Goal: Book appointment/travel/reservation

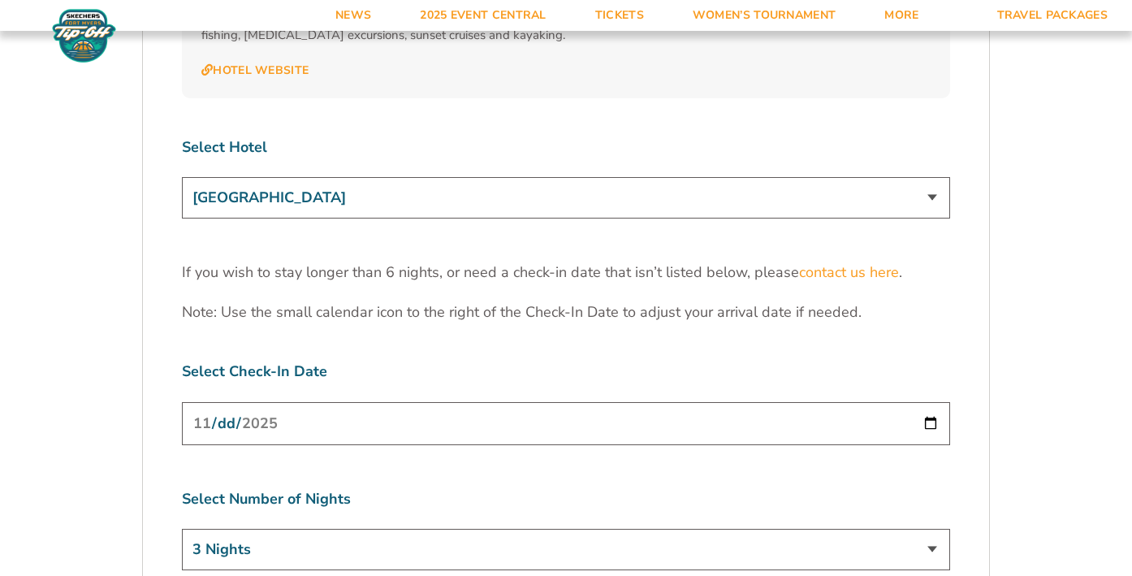
scroll to position [5105, 0]
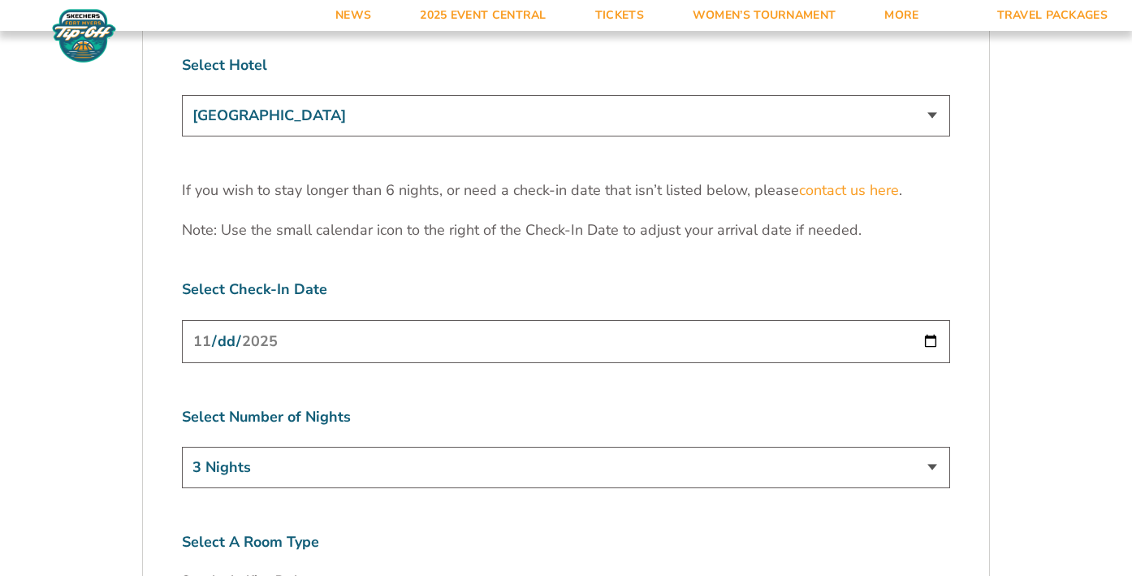
click at [478, 320] on input "[DATE]" at bounding box center [566, 341] width 768 height 43
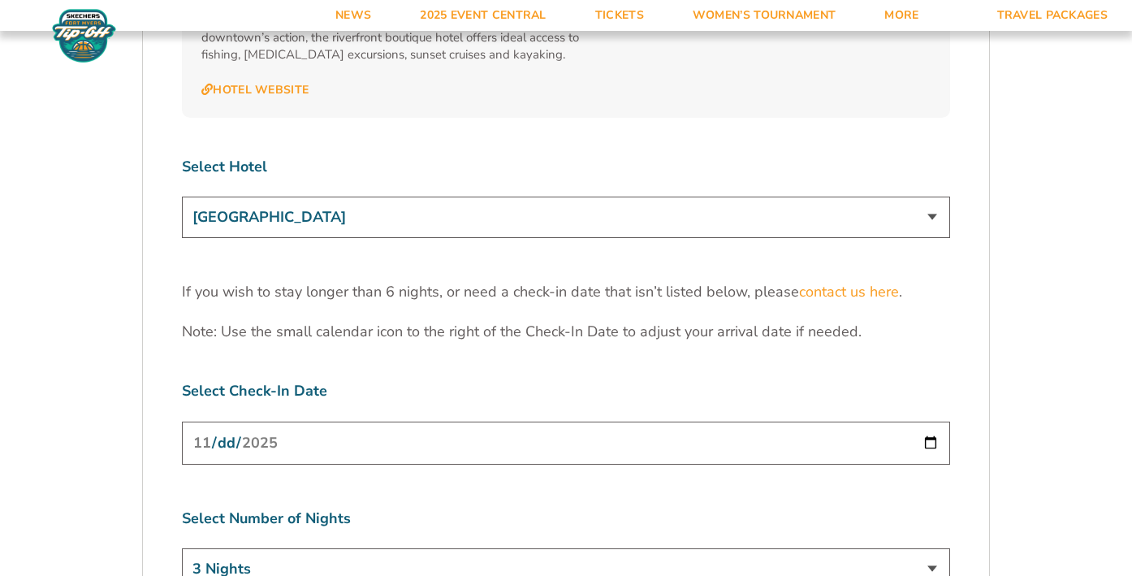
scroll to position [5047, 0]
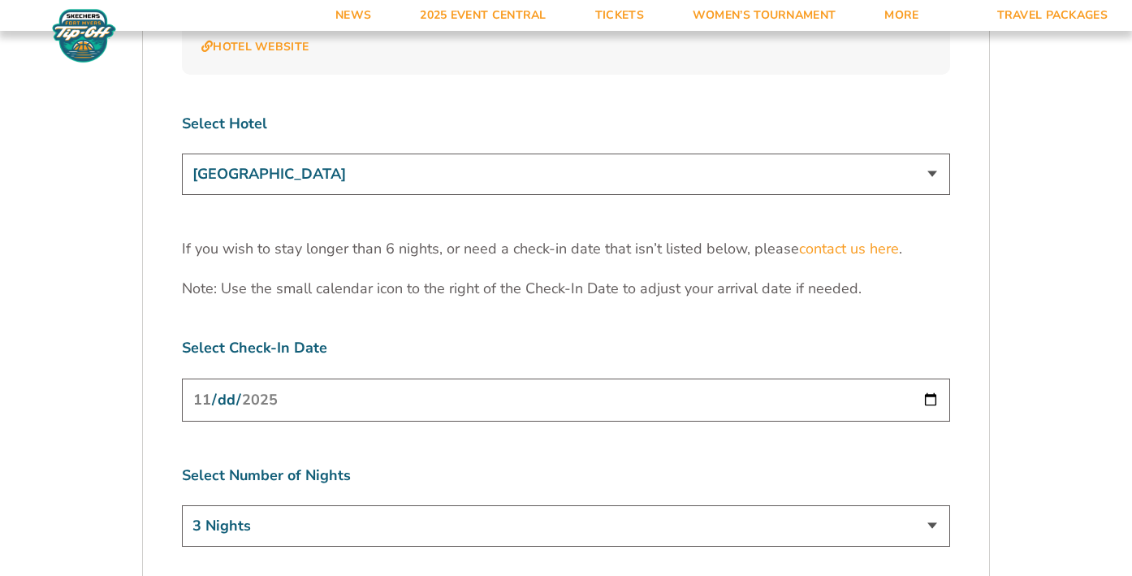
click at [325, 379] on input "[DATE]" at bounding box center [566, 400] width 768 height 43
type input "[DATE]"
select select "5 Nights"
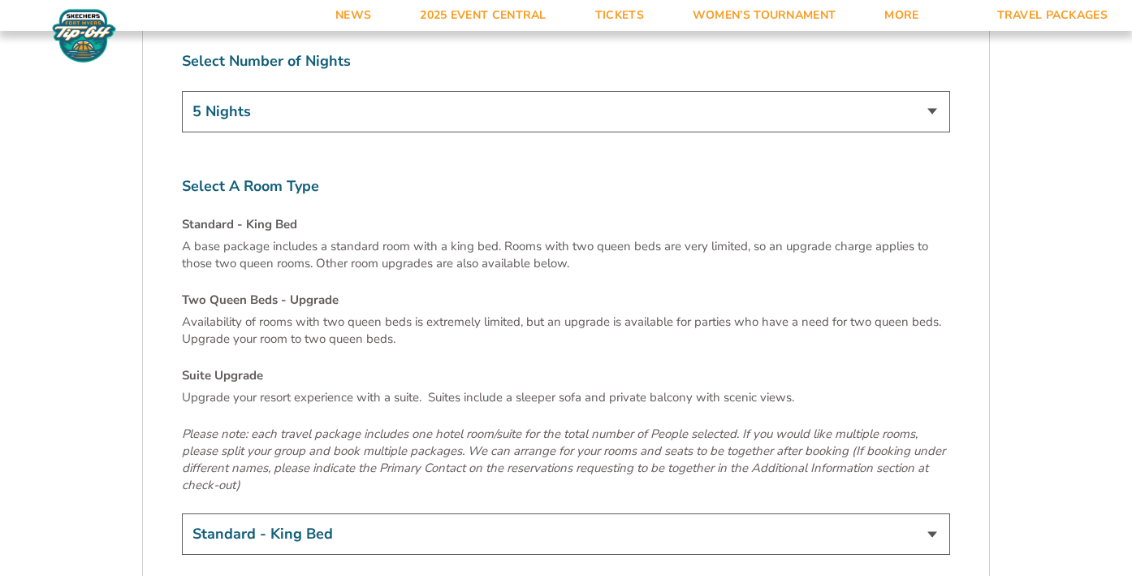
scroll to position [5471, 0]
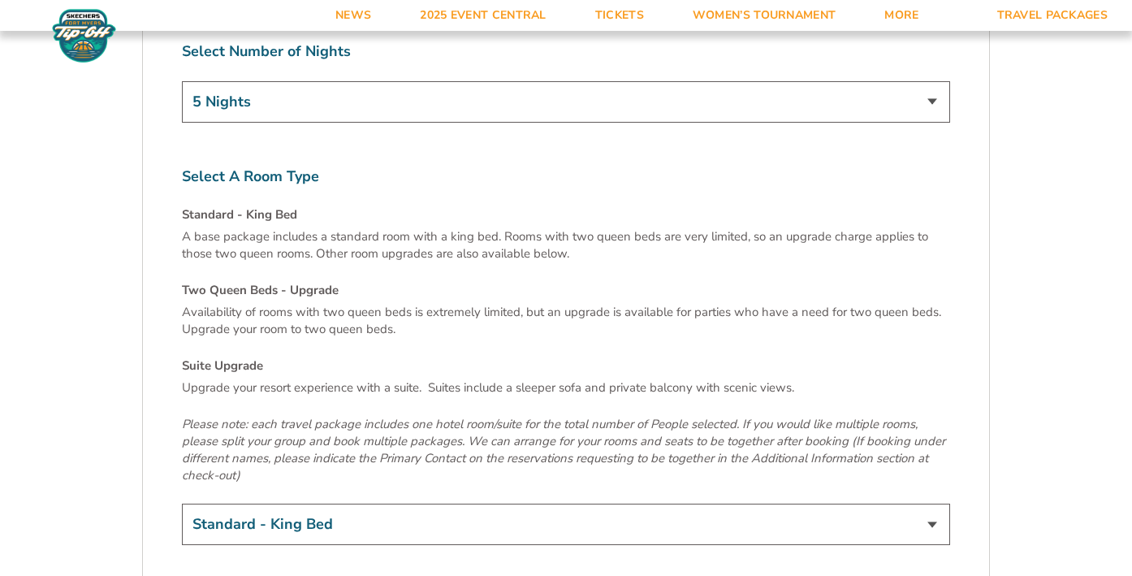
select select "Two Queen Beds - Upgrade"
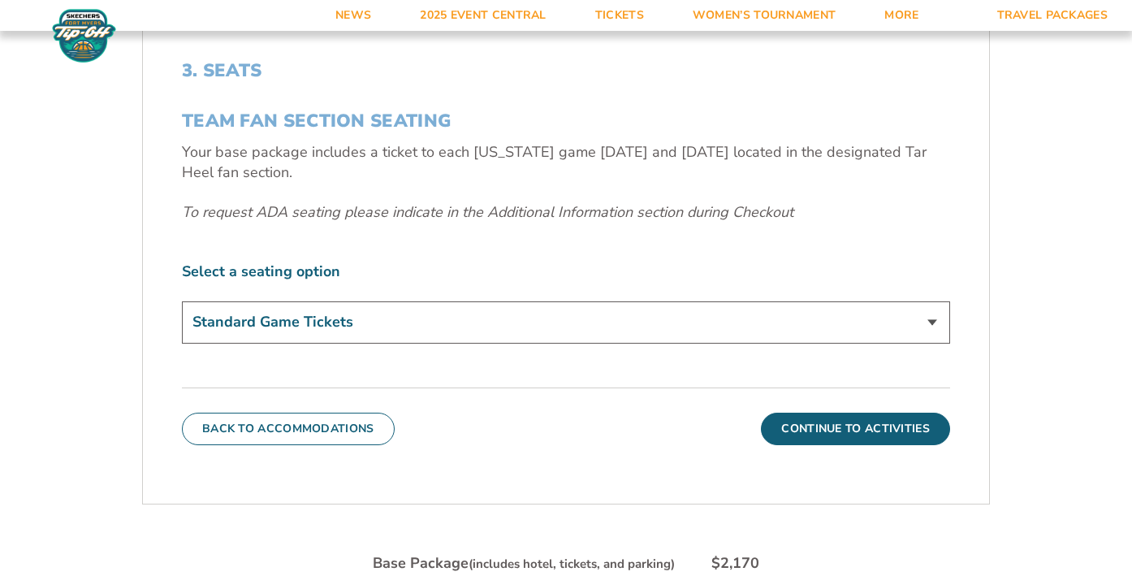
scroll to position [524, 0]
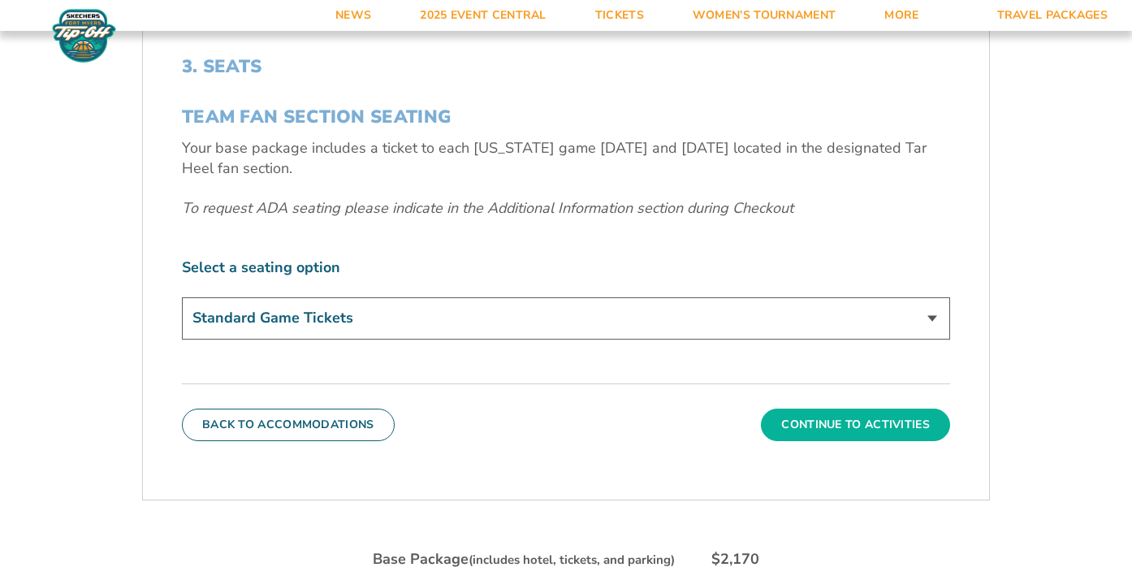
click at [842, 422] on button "Continue To Activities" at bounding box center [855, 425] width 189 height 32
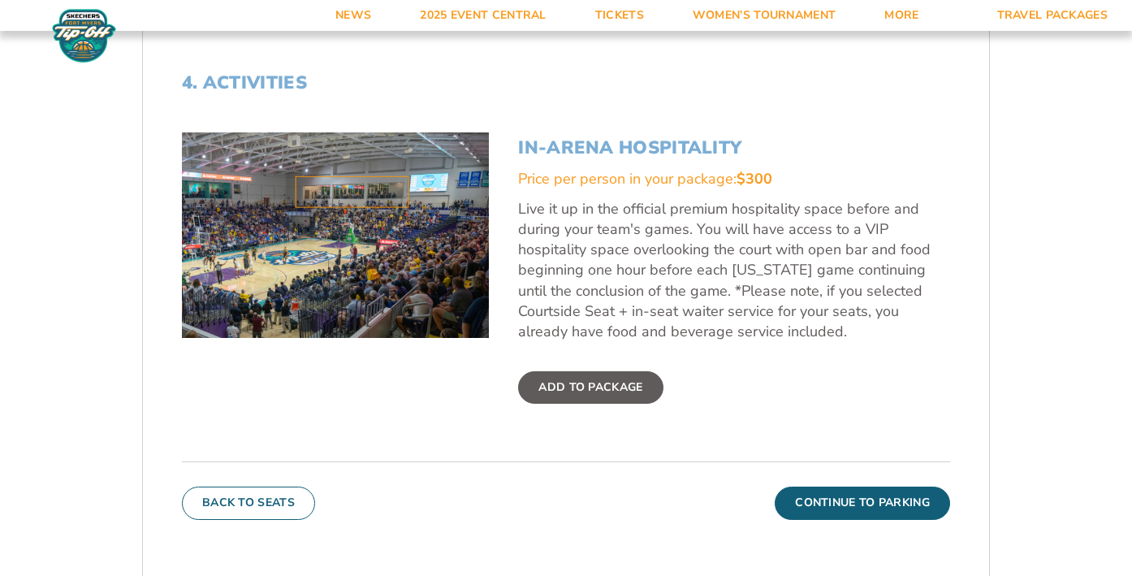
scroll to position [549, 0]
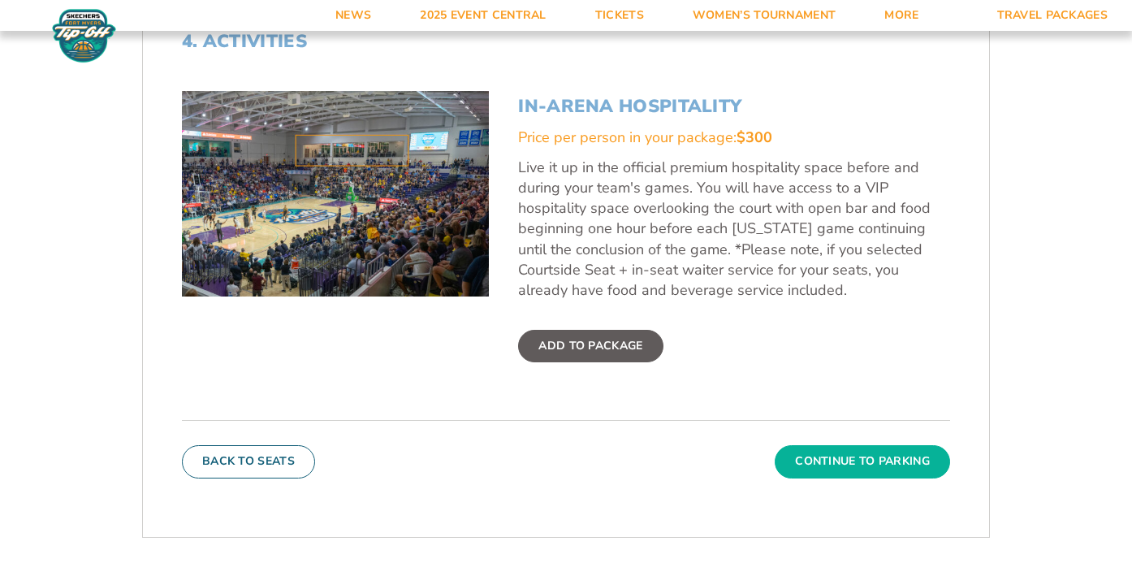
click at [854, 462] on button "Continue To Parking" at bounding box center [862, 461] width 175 height 32
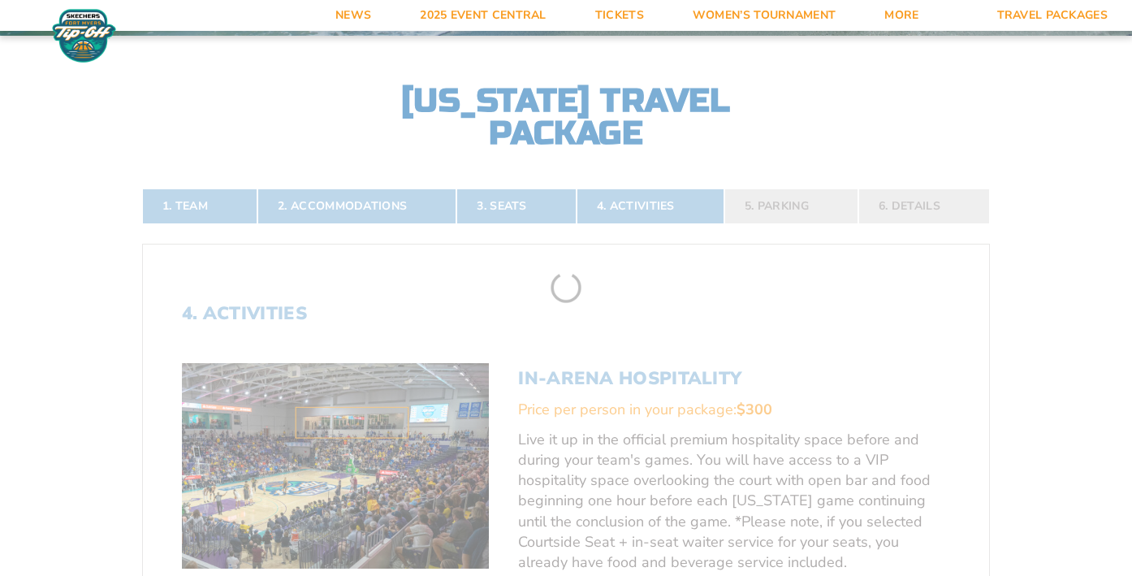
scroll to position [271, 0]
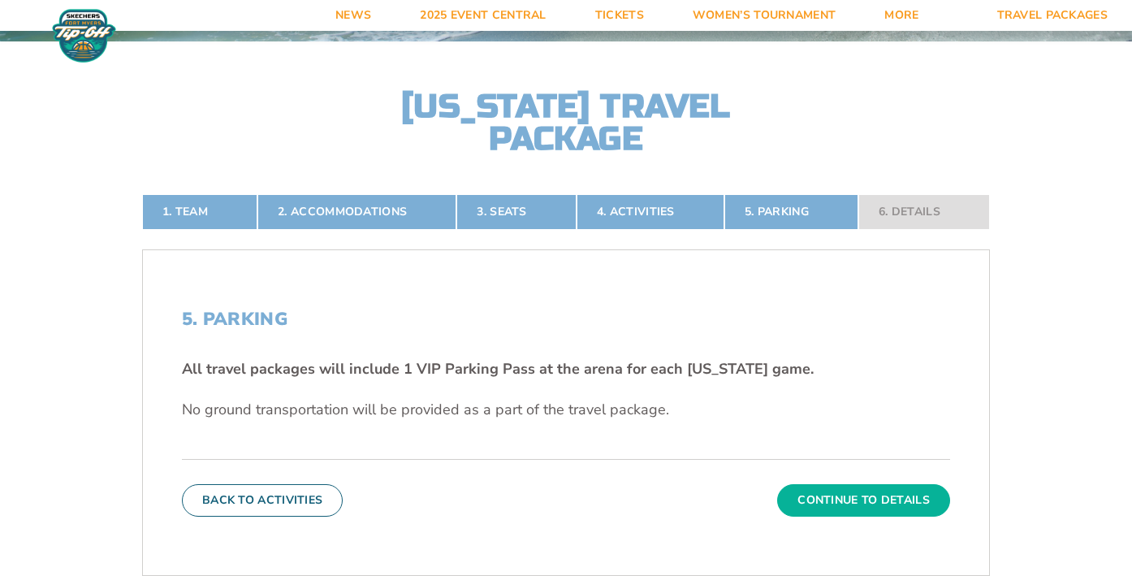
click at [860, 497] on button "Continue To Details" at bounding box center [863, 500] width 173 height 32
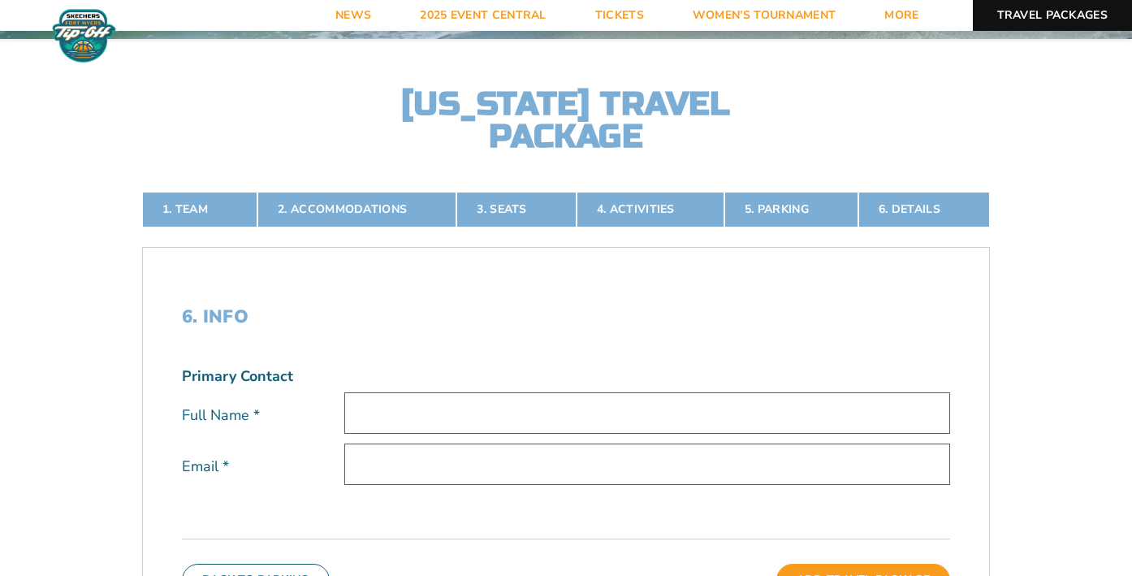
scroll to position [251, 0]
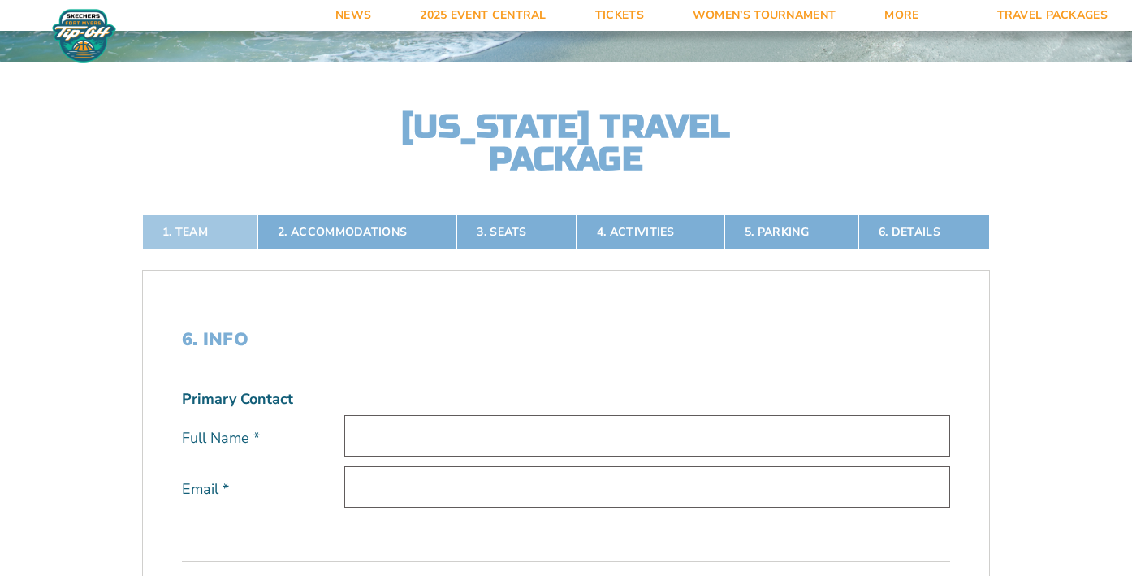
click at [178, 230] on link "1. Team" at bounding box center [199, 232] width 115 height 36
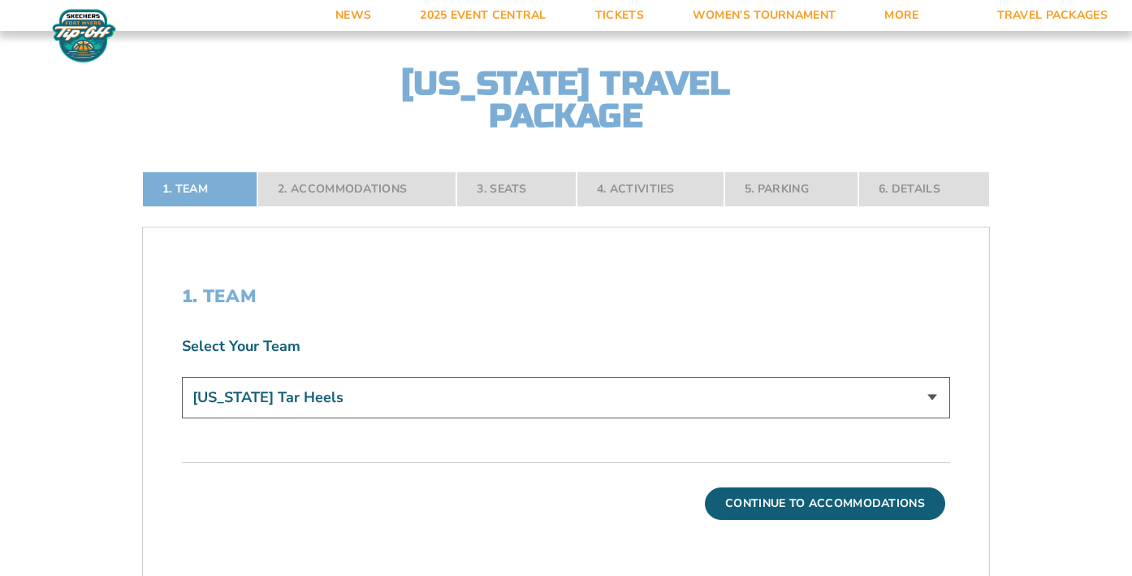
scroll to position [462, 0]
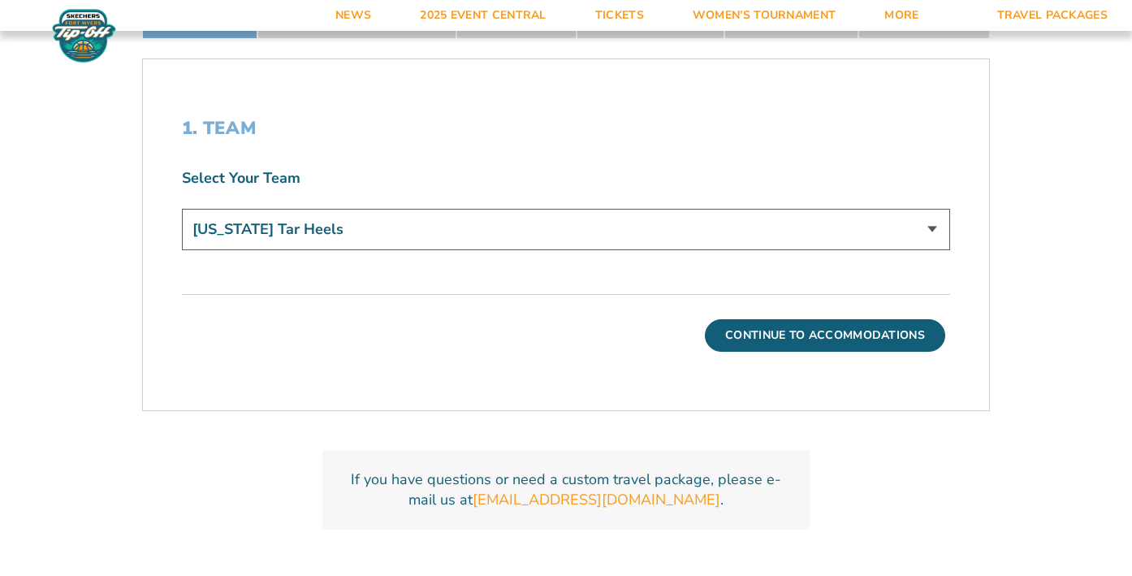
drag, startPoint x: 790, startPoint y: 339, endPoint x: 777, endPoint y: 350, distance: 16.7
click at [790, 339] on button "Continue To Accommodations" at bounding box center [825, 335] width 240 height 32
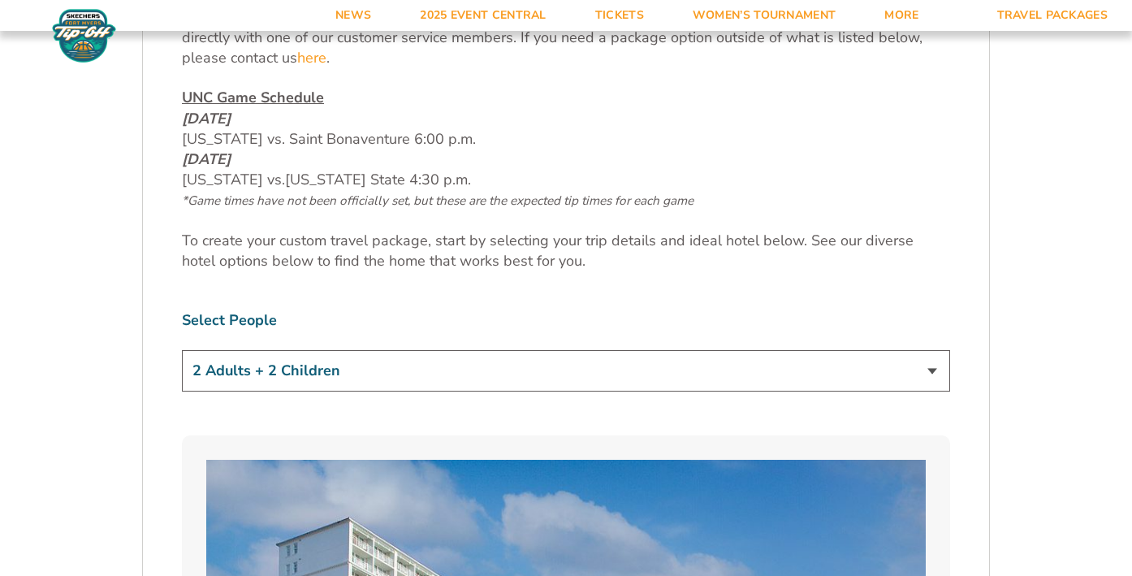
scroll to position [874, 0]
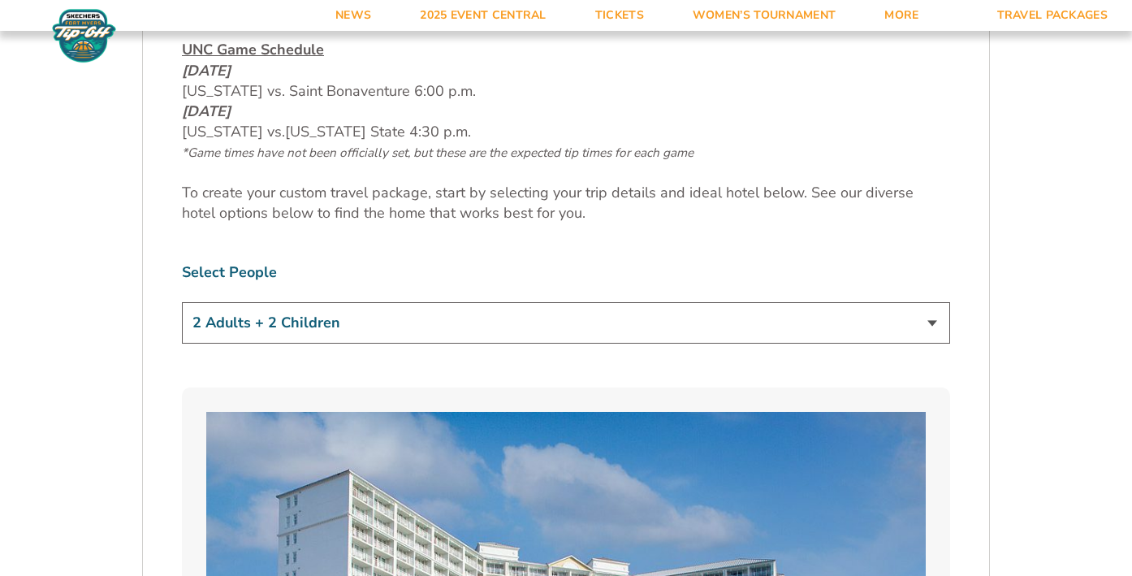
select select "4 Adults"
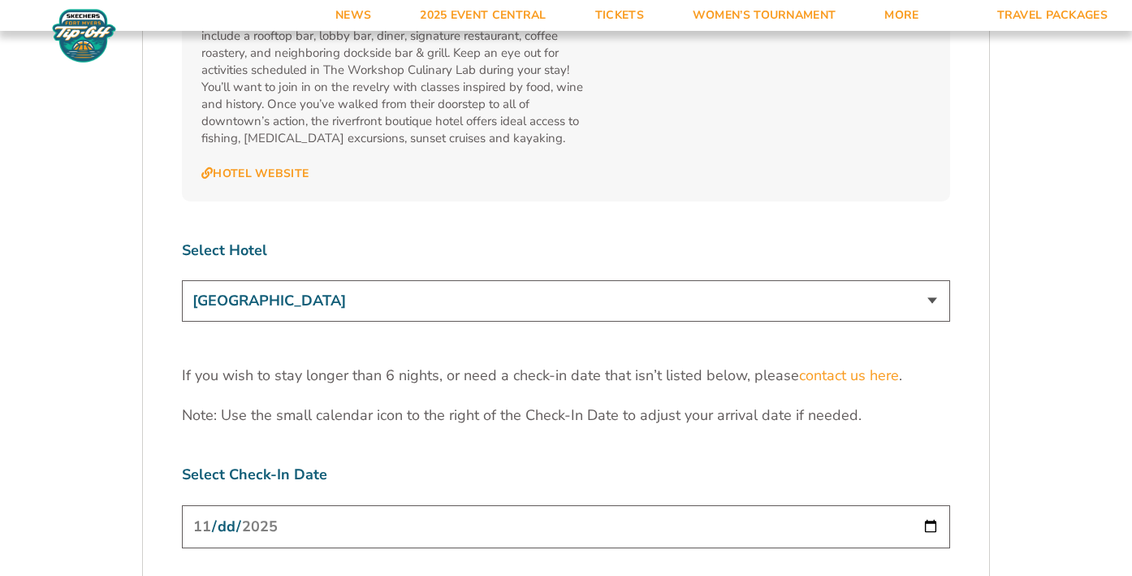
scroll to position [4930, 0]
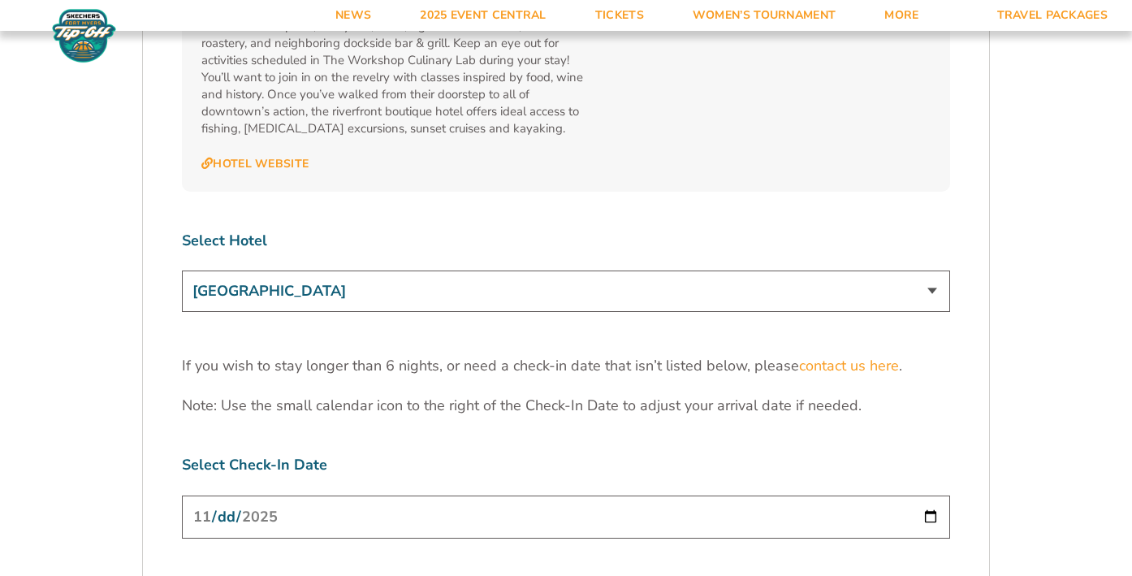
click at [311, 496] on input "[DATE]" at bounding box center [566, 517] width 768 height 43
type input "[DATE]"
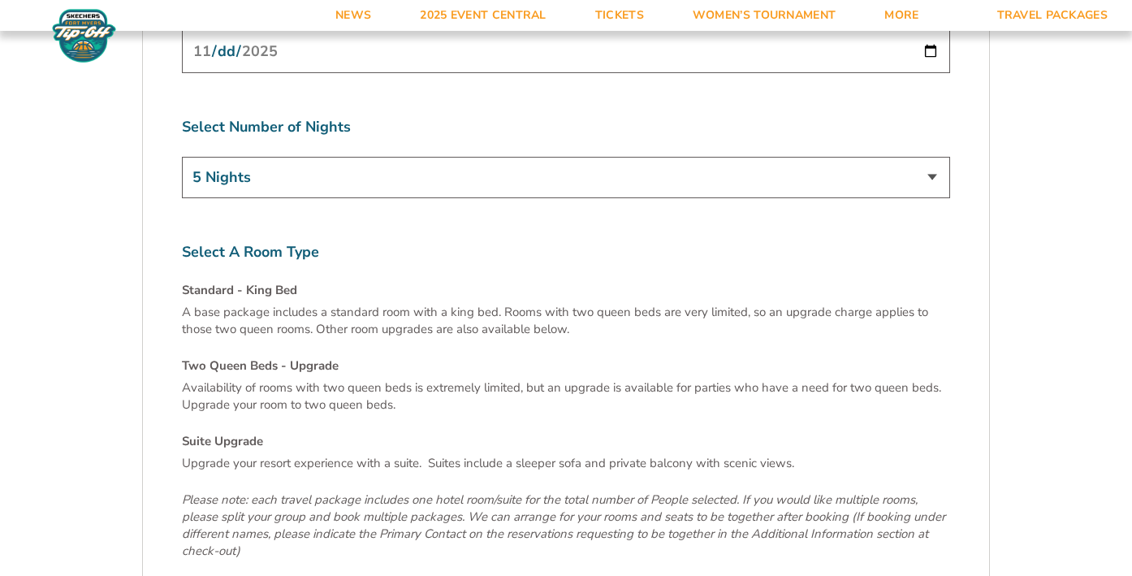
scroll to position [5404, 0]
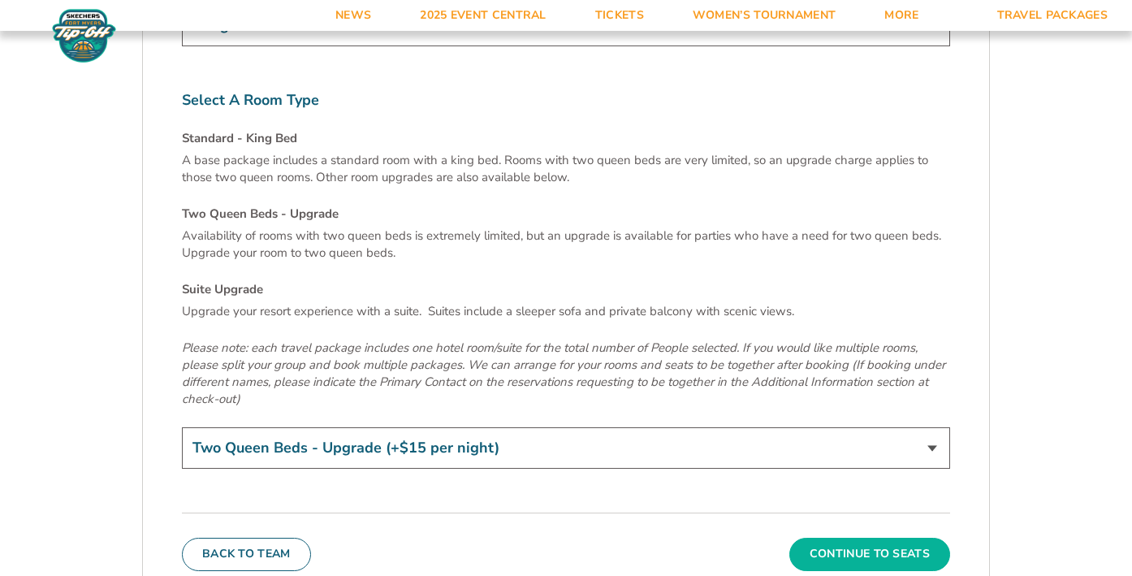
click at [898, 538] on button "Continue To Seats" at bounding box center [870, 554] width 161 height 32
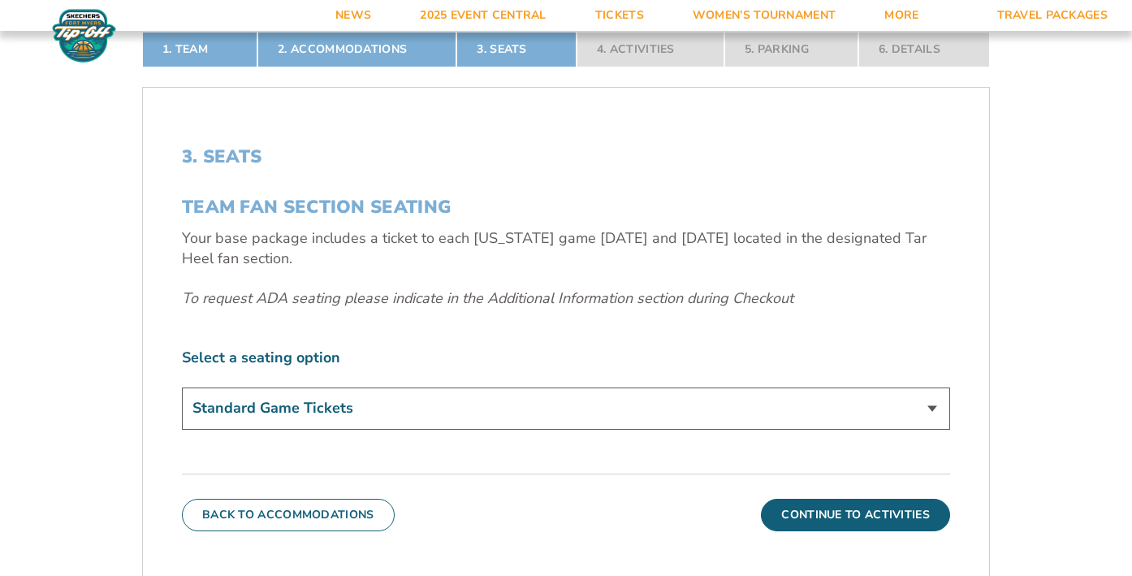
scroll to position [504, 0]
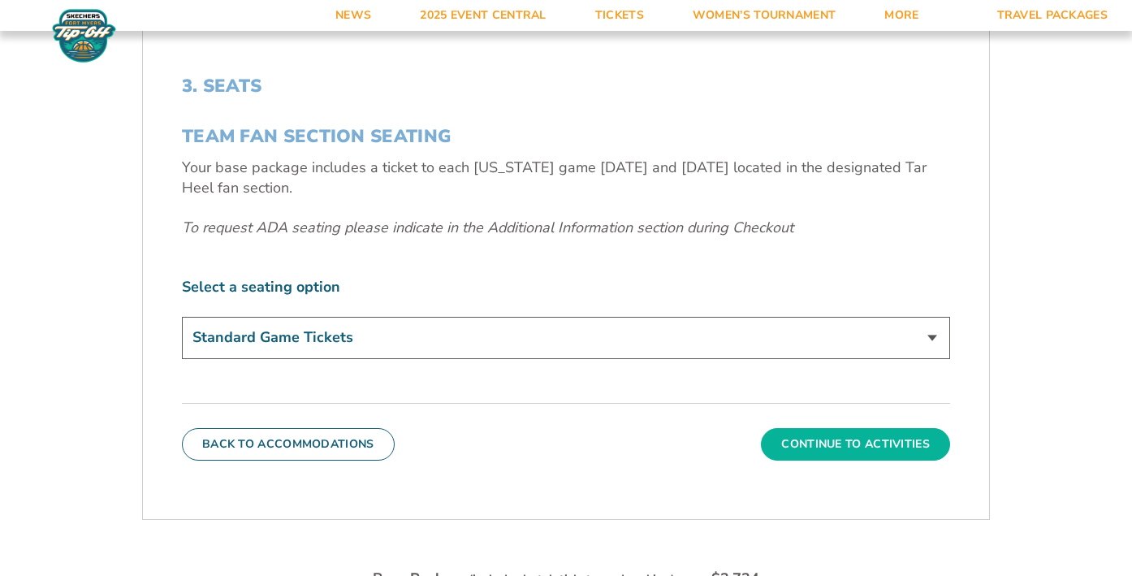
click at [841, 442] on button "Continue To Activities" at bounding box center [855, 444] width 189 height 32
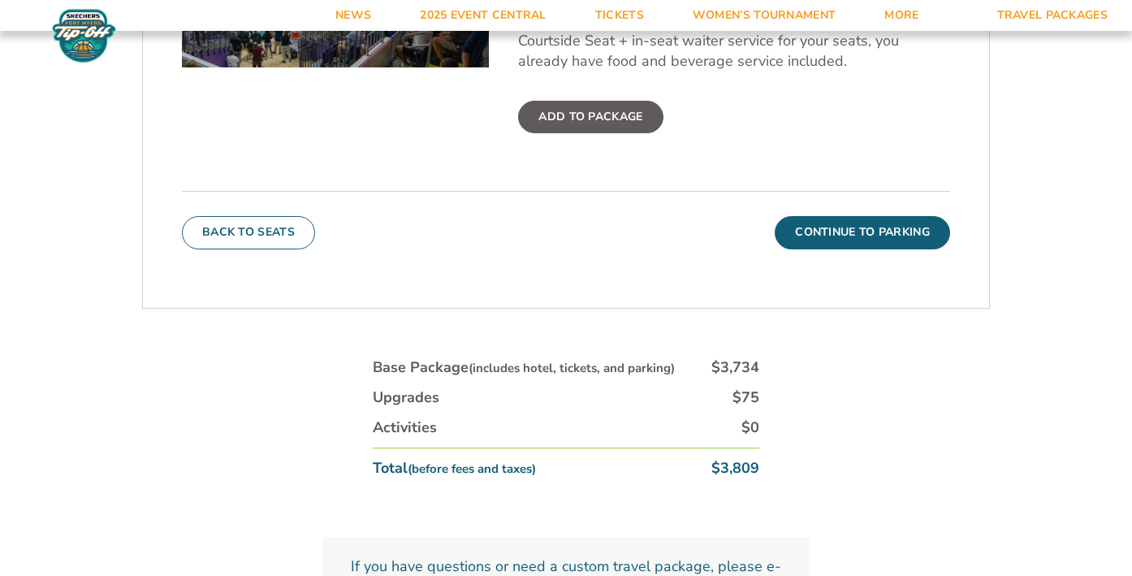
scroll to position [886, 0]
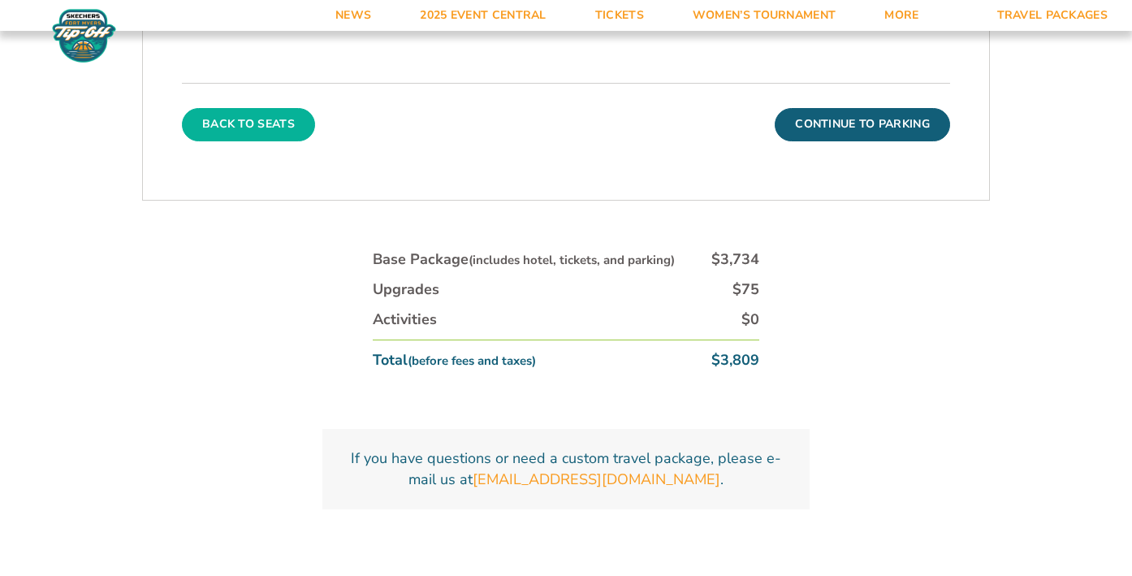
click at [223, 127] on button "Back To Seats" at bounding box center [248, 124] width 133 height 32
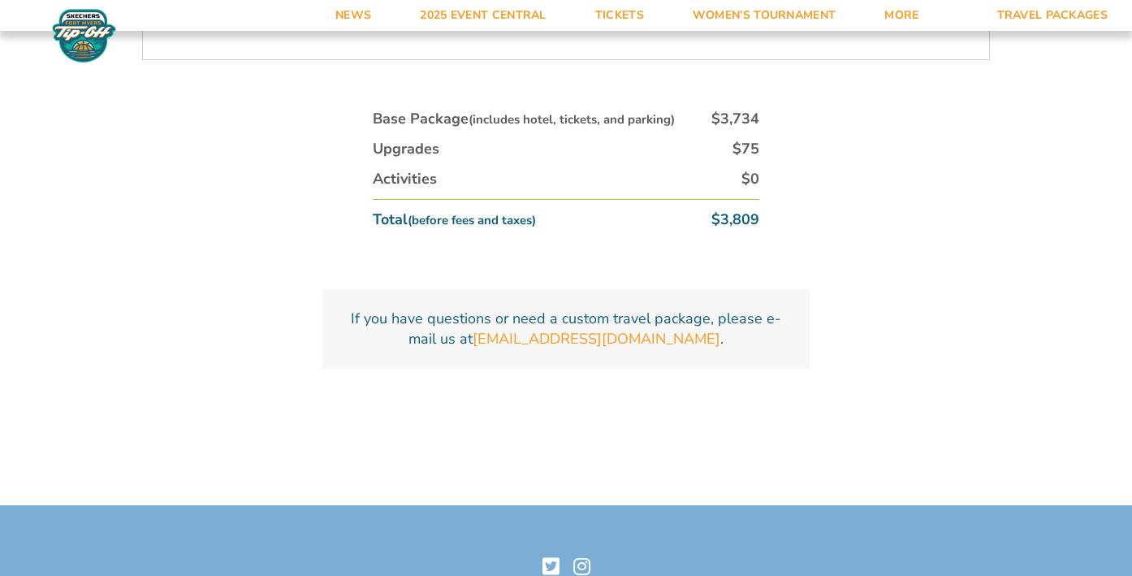
scroll to position [492, 0]
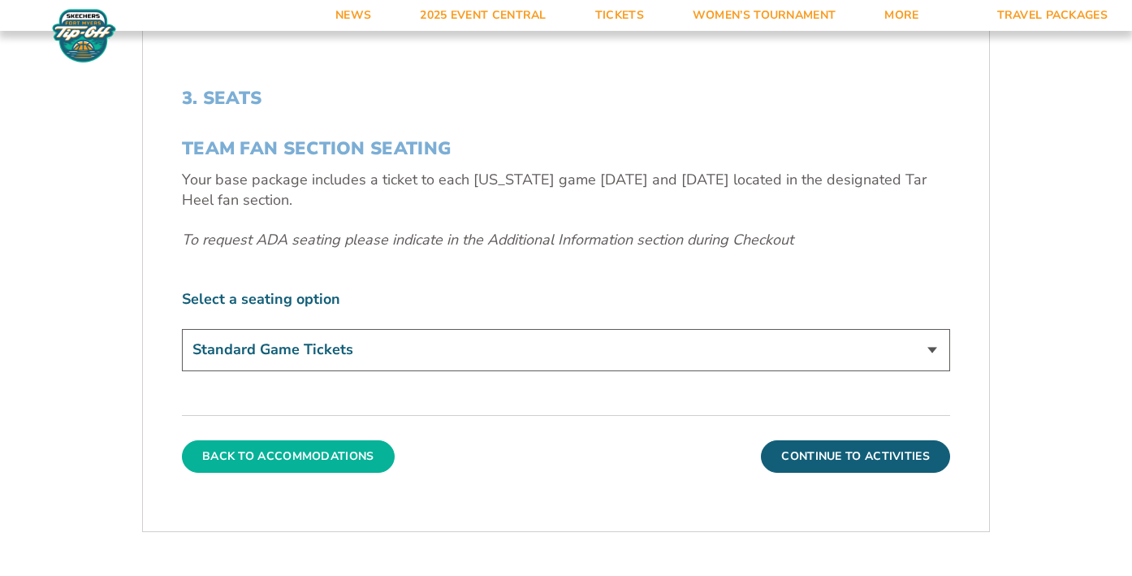
click at [294, 450] on button "Back To Accommodations" at bounding box center [288, 456] width 213 height 32
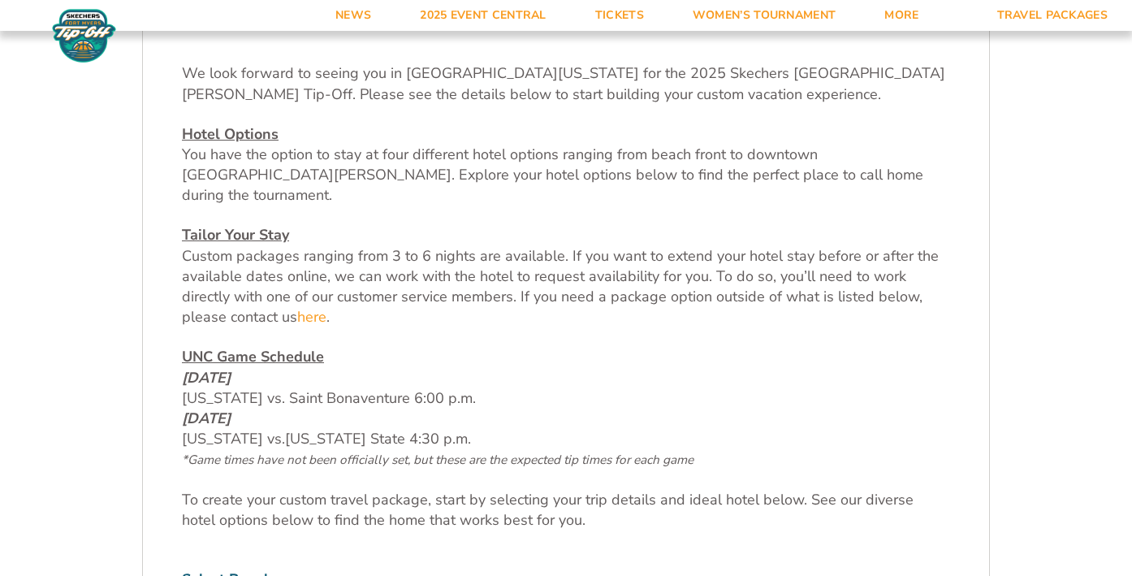
scroll to position [684, 0]
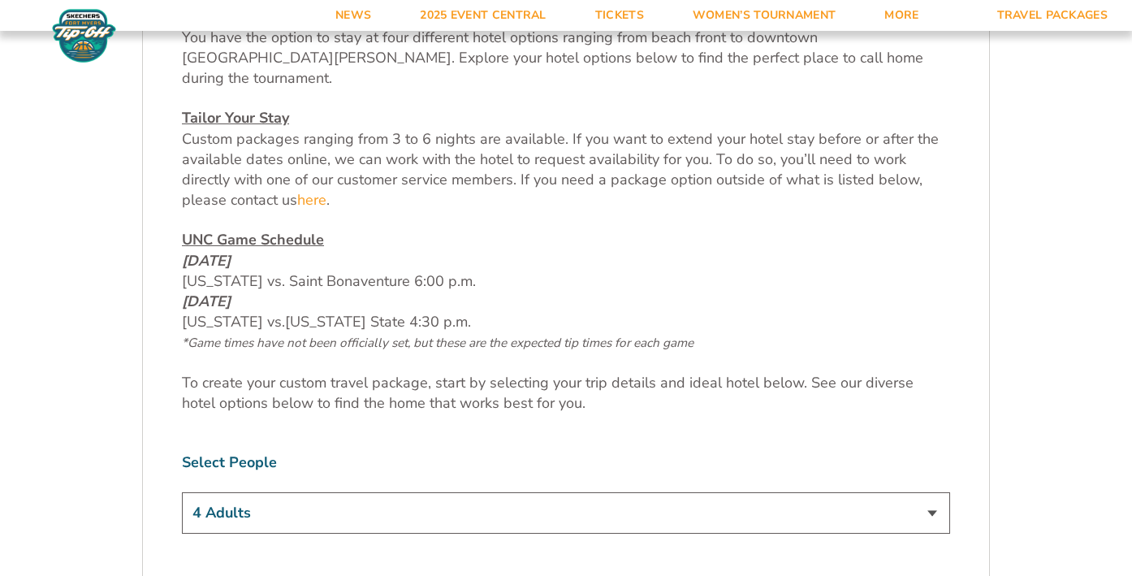
select select "2 Adults"
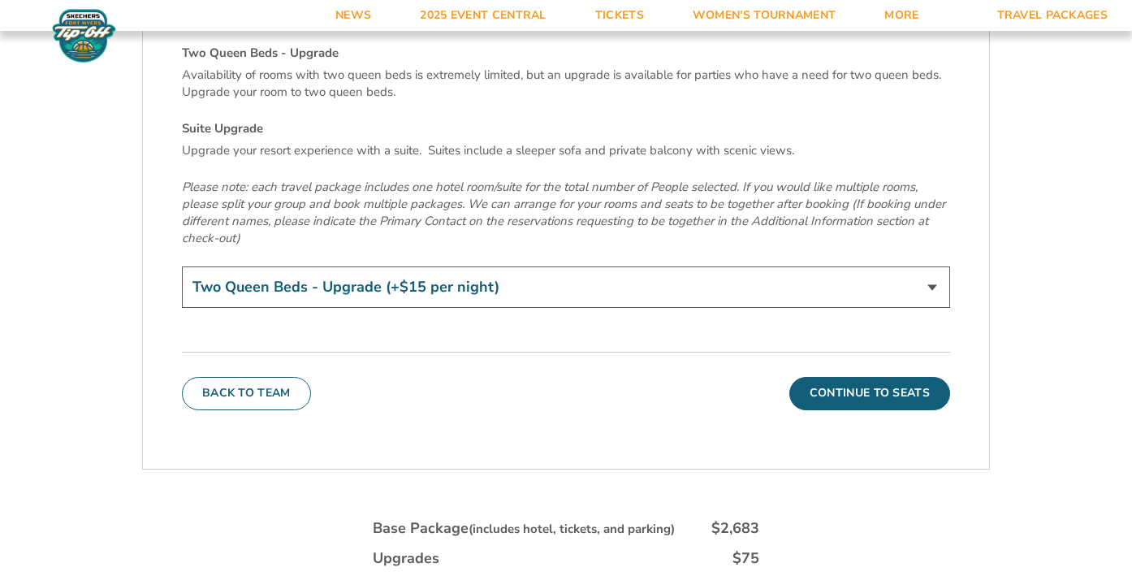
scroll to position [5718, 0]
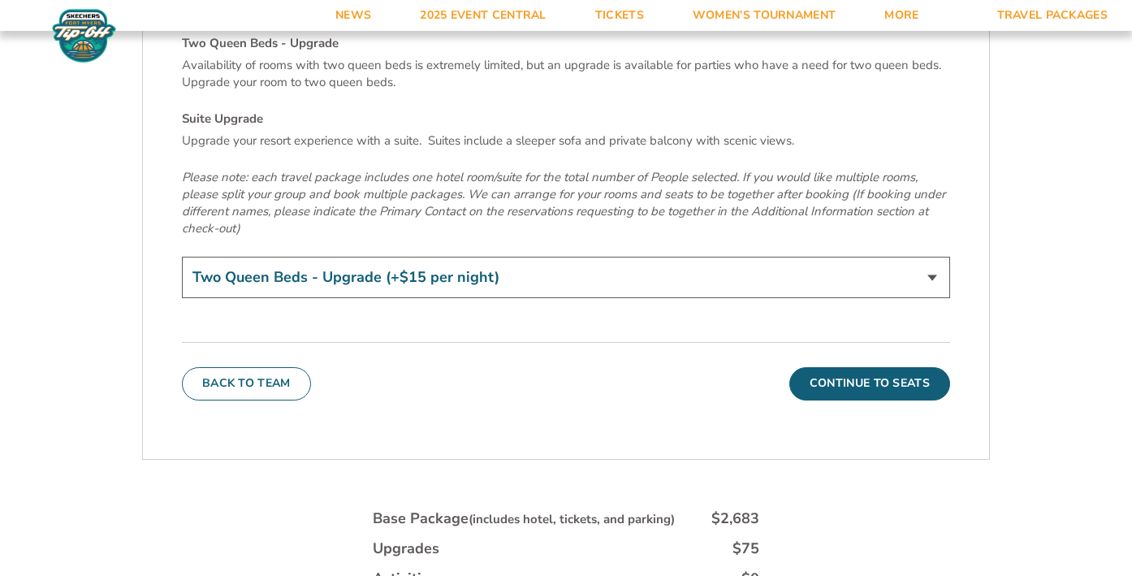
select select "Standard - King Bed"
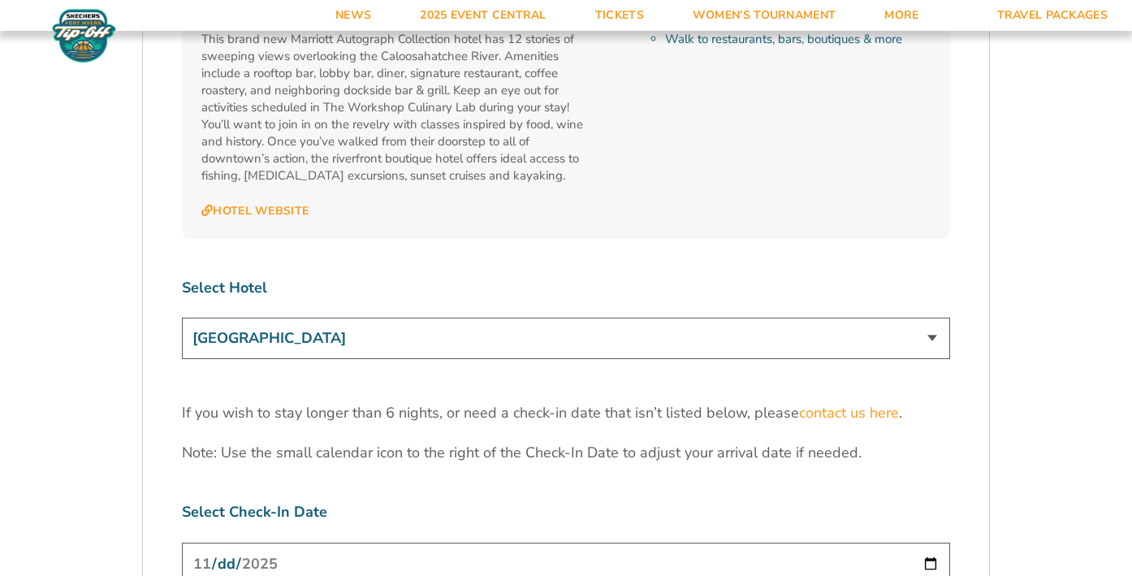
scroll to position [4873, 0]
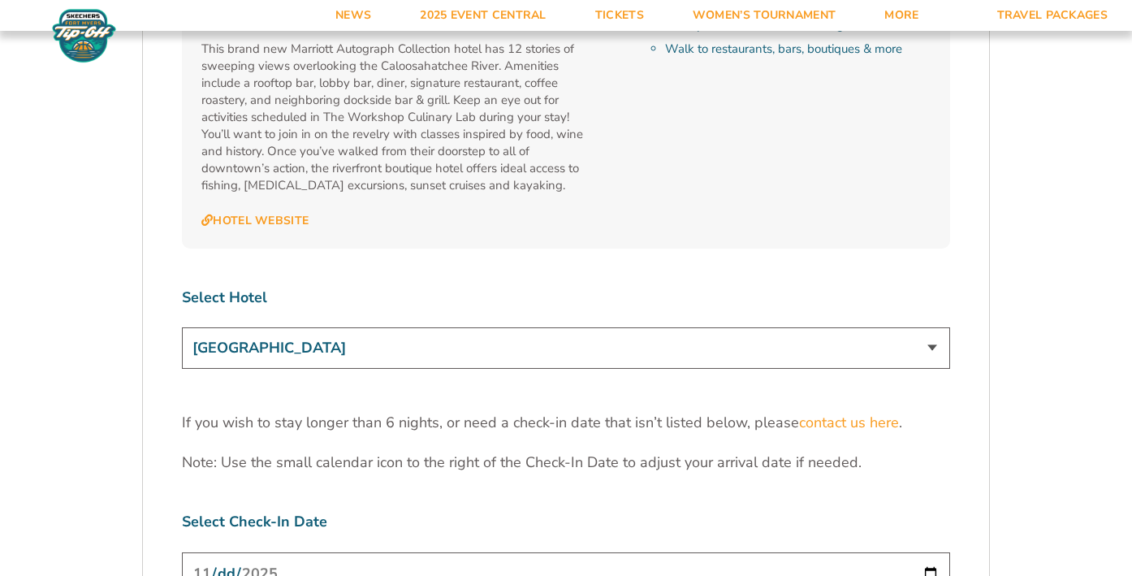
select select "17487"
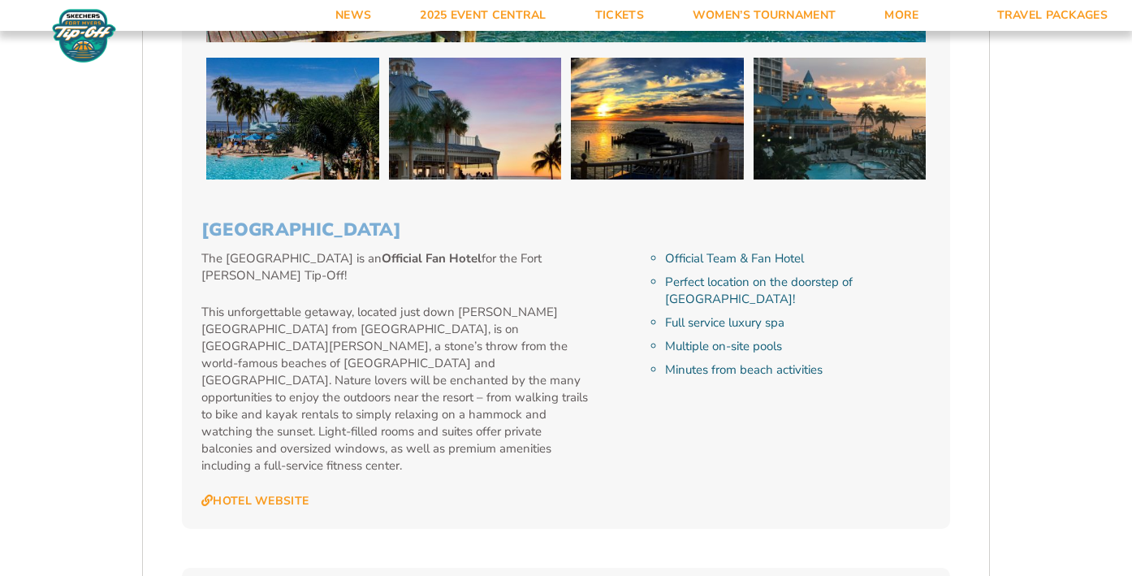
scroll to position [1700, 0]
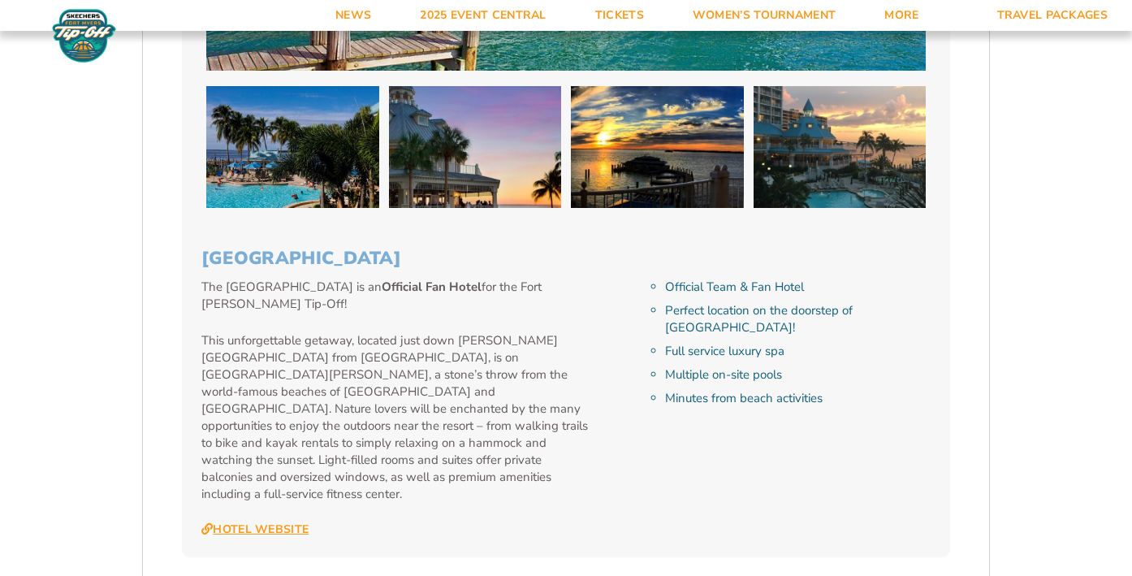
click at [296, 522] on link "Hotel Website" at bounding box center [254, 529] width 107 height 15
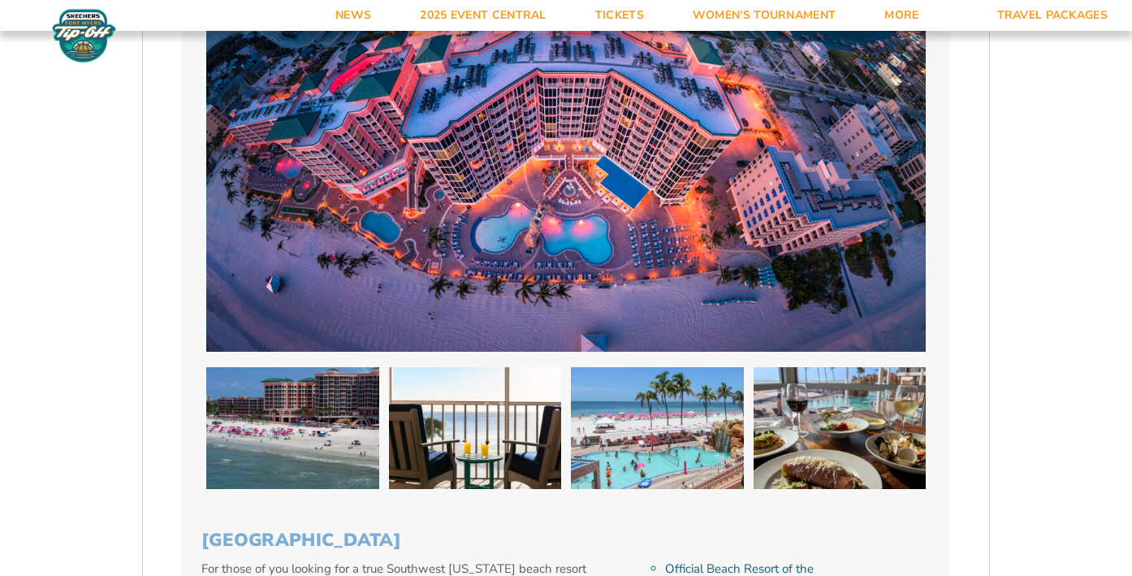
scroll to position [3413, 0]
